Goal: Task Accomplishment & Management: Manage account settings

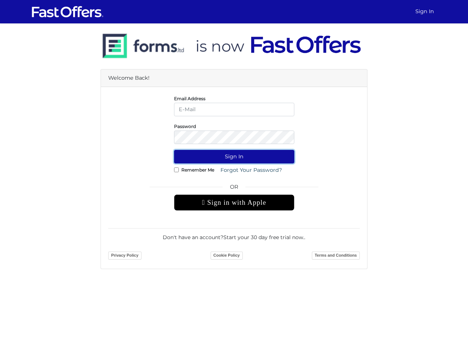
click at [234, 156] on button "Sign In" at bounding box center [234, 157] width 120 height 14
click at [234, 202] on div " Sign in with Apple" at bounding box center [234, 202] width 120 height 16
click at [234, 156] on button "Sign In" at bounding box center [234, 157] width 120 height 14
click at [234, 202] on div " Sign in with Apple" at bounding box center [234, 202] width 120 height 16
